Goal: Navigation & Orientation: Find specific page/section

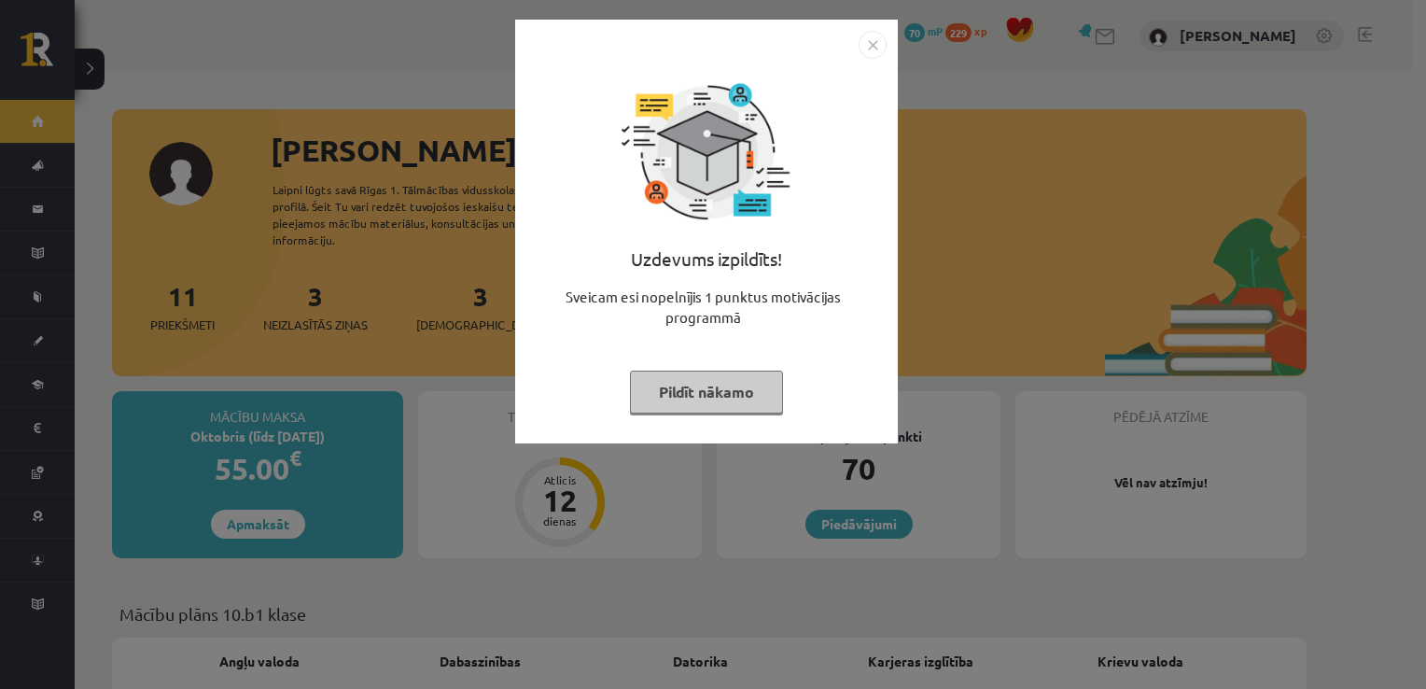
click at [867, 41] on img "Close" at bounding box center [873, 45] width 28 height 28
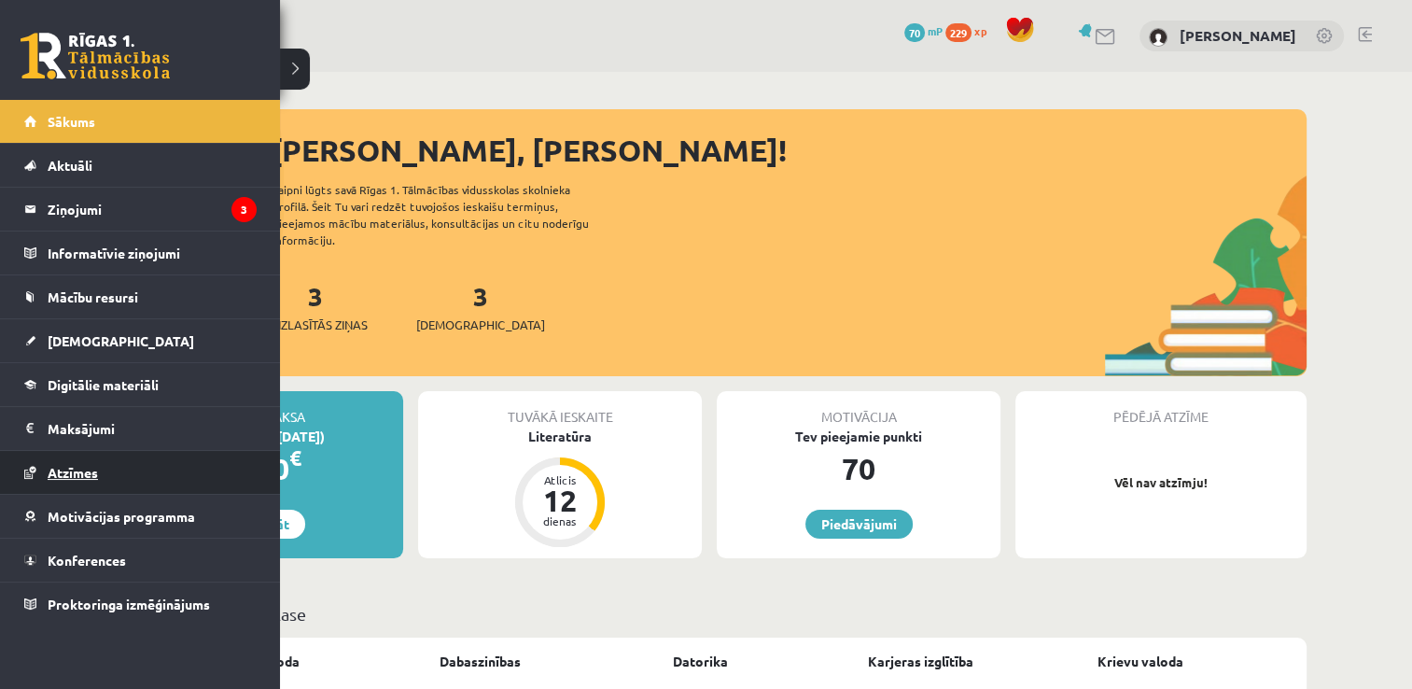
click at [86, 472] on span "Atzīmes" at bounding box center [73, 472] width 50 height 17
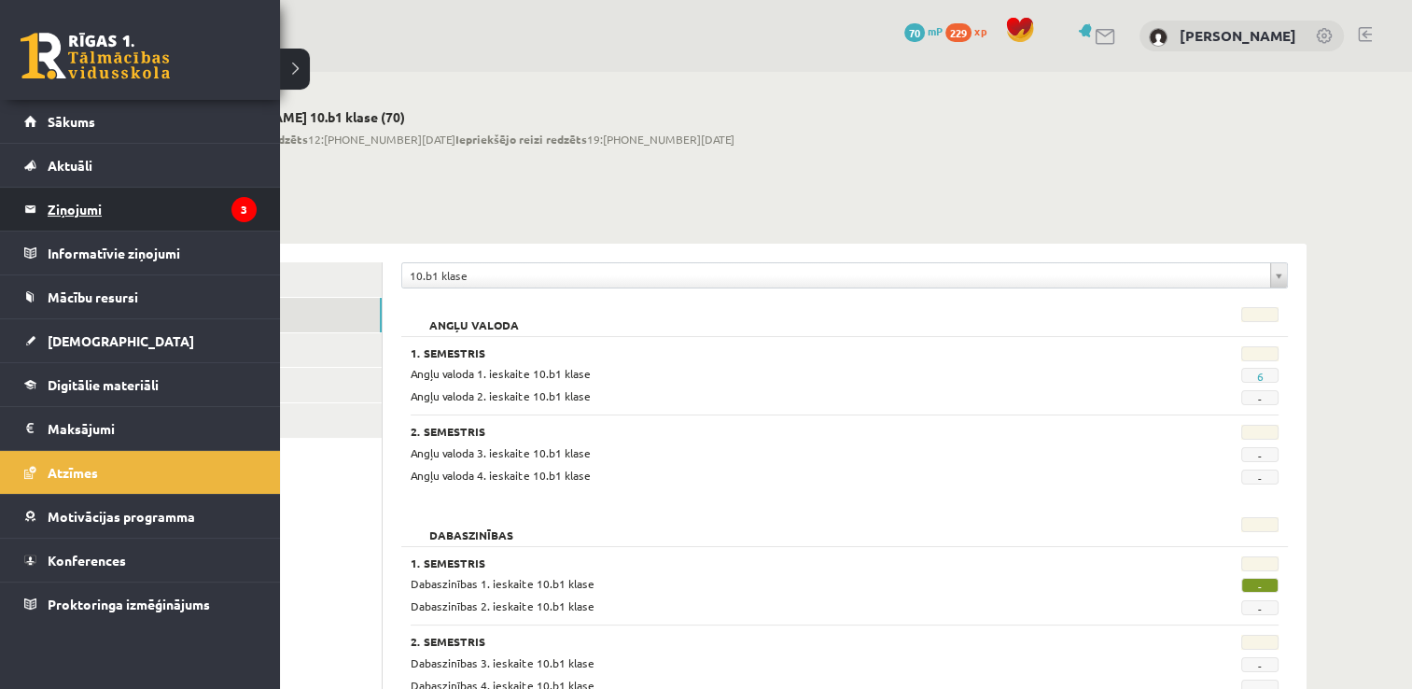
click at [91, 206] on legend "Ziņojumi 3" at bounding box center [152, 209] width 209 height 43
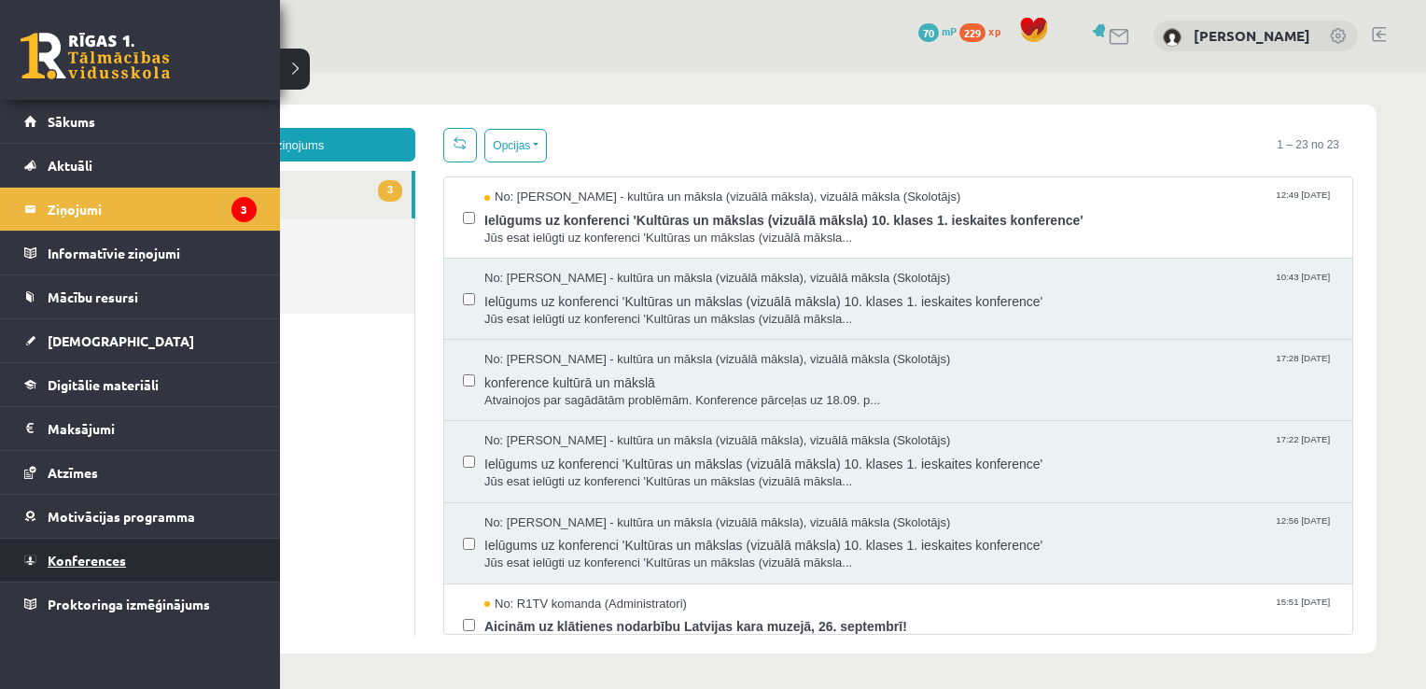
click at [97, 558] on span "Konferences" at bounding box center [87, 560] width 78 height 17
